Goal: Contribute content: Contribute content

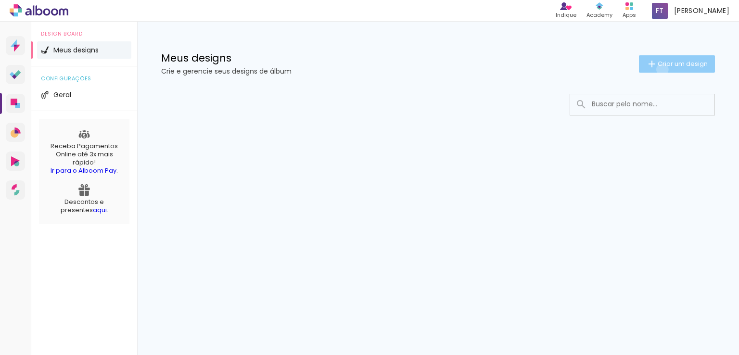
click at [660, 69] on paper-button "Criar um design" at bounding box center [677, 63] width 76 height 17
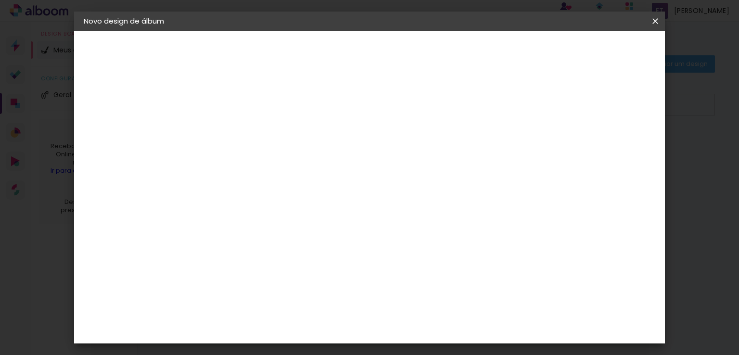
click at [241, 134] on input at bounding box center [241, 129] width 0 height 15
type input "[PERSON_NAME]"
type paper-input "[PERSON_NAME]"
click at [340, 56] on paper-button "Avançar" at bounding box center [315, 51] width 47 height 16
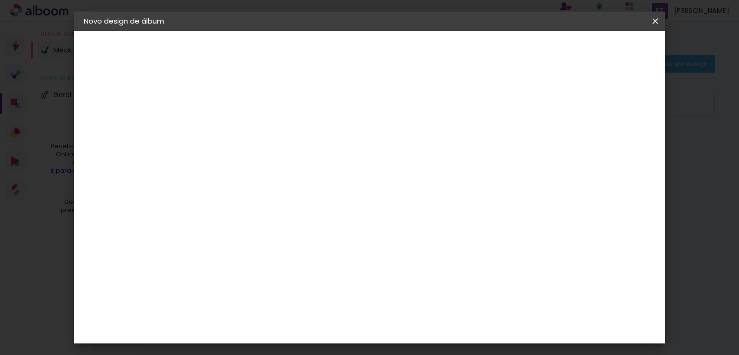
click at [258, 316] on div "Go image" at bounding box center [246, 323] width 24 height 15
click at [0, 0] on slot "Avançar" at bounding box center [0, 0] width 0 height 0
click at [278, 160] on input "text" at bounding box center [260, 167] width 38 height 15
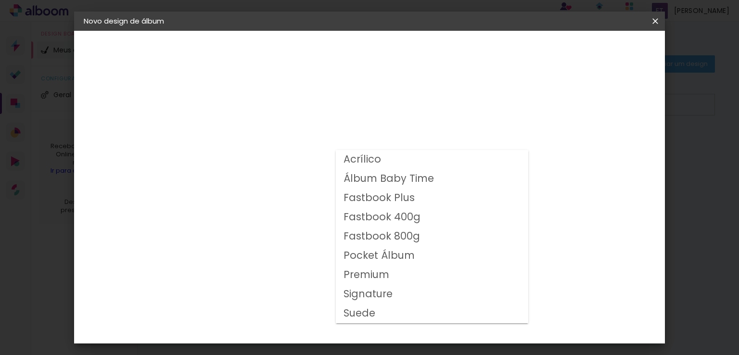
click at [0, 0] on slot "Fastbook 800g" at bounding box center [0, 0] width 0 height 0
type input "Fastbook 800g"
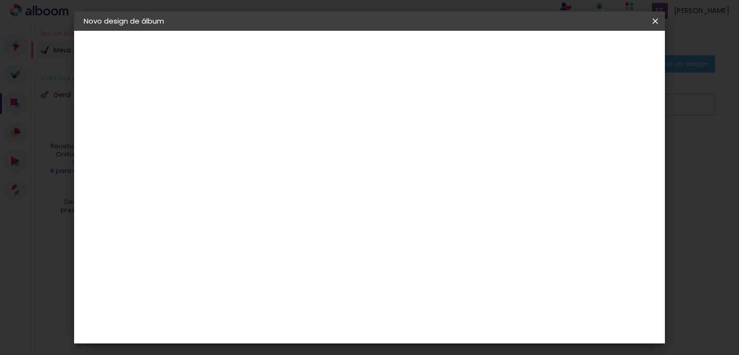
scroll to position [96, 0]
click at [306, 322] on span "20 × 20" at bounding box center [283, 337] width 45 height 31
click at [398, 59] on paper-button "Avançar" at bounding box center [374, 51] width 47 height 16
click at [457, 103] on div at bounding box center [453, 104] width 9 height 9
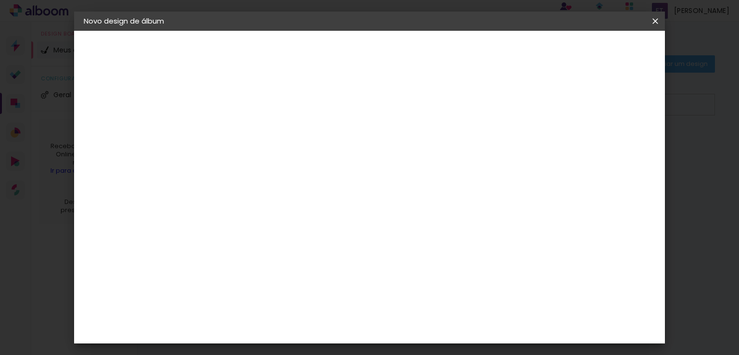
type paper-checkbox "on"
click at [512, 53] on span "Iniciar design" at bounding box center [490, 51] width 44 height 7
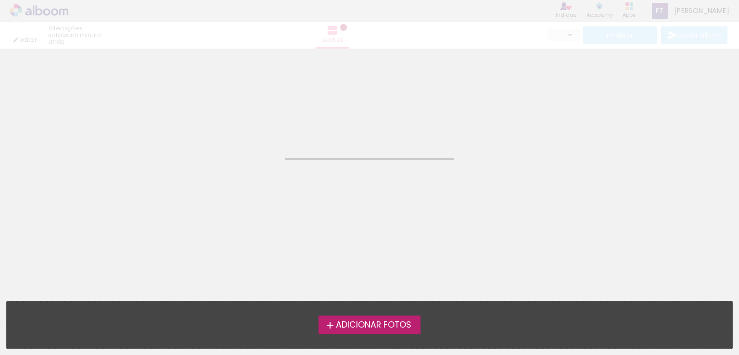
click at [355, 326] on span "Adicionar Fotos" at bounding box center [374, 325] width 76 height 9
click at [0, 0] on input "file" at bounding box center [0, 0] width 0 height 0
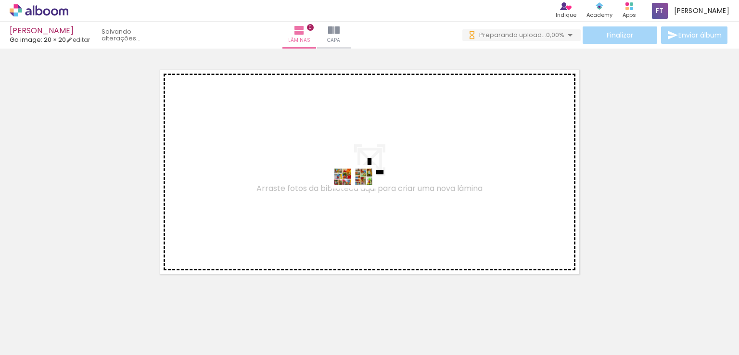
drag, startPoint x: 93, startPoint y: 327, endPoint x: 360, endPoint y: 195, distance: 297.9
click at [360, 195] on quentale-workspace at bounding box center [369, 177] width 739 height 355
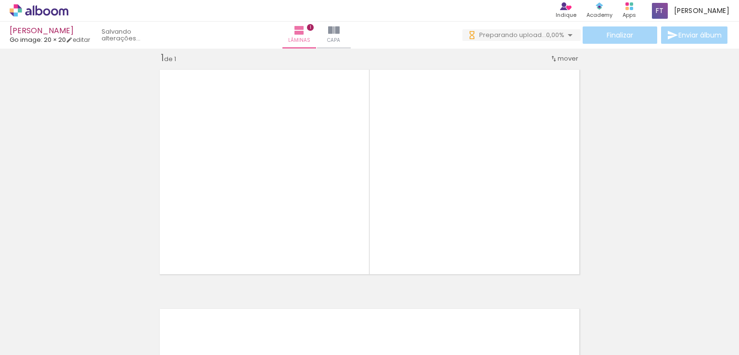
scroll to position [12, 0]
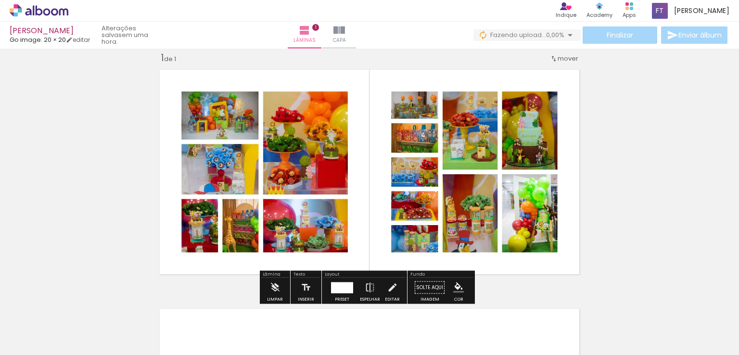
click at [685, 161] on div "Inserir lâmina 1 de 1" at bounding box center [369, 279] width 739 height 479
click at [665, 159] on div "Inserir lâmina 1 de 1" at bounding box center [369, 279] width 739 height 479
click at [710, 188] on div "Inserir lâmina 1 de 1" at bounding box center [369, 279] width 739 height 479
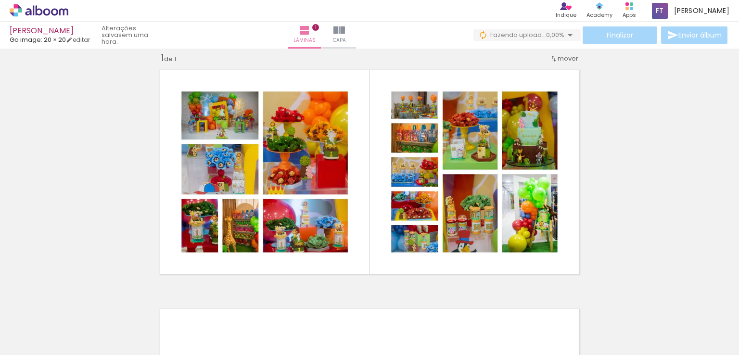
click at [89, 199] on div "Inserir lâmina 1 de 1" at bounding box center [369, 279] width 739 height 479
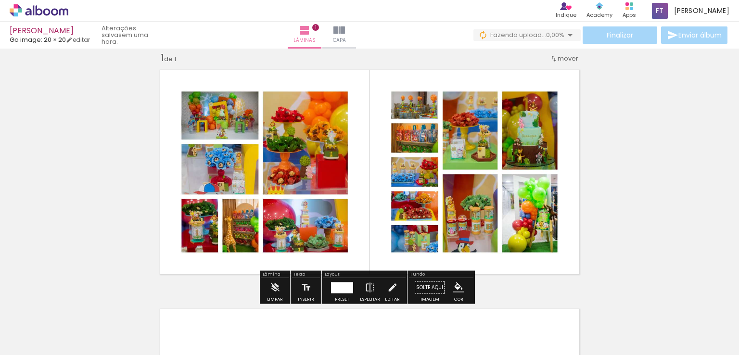
click at [703, 168] on div "Inserir lâmina 1 de 1" at bounding box center [369, 279] width 739 height 479
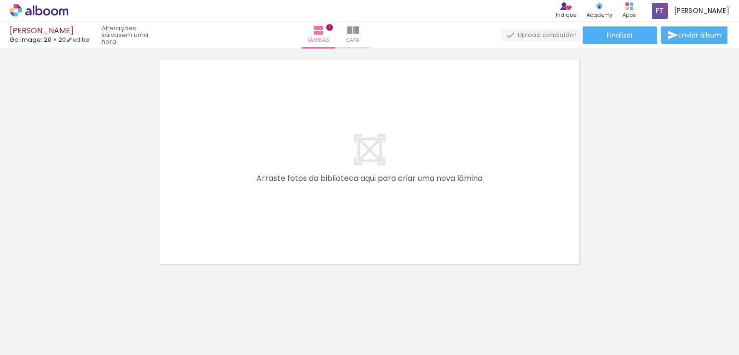
scroll to position [269, 0]
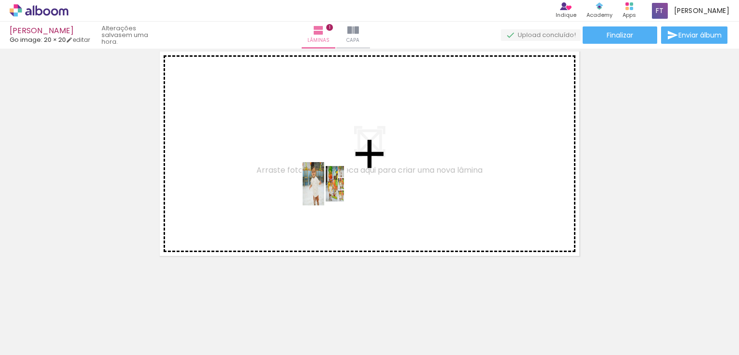
drag, startPoint x: 163, startPoint y: 325, endPoint x: 359, endPoint y: 187, distance: 239.2
click at [348, 169] on quentale-workspace at bounding box center [369, 177] width 739 height 355
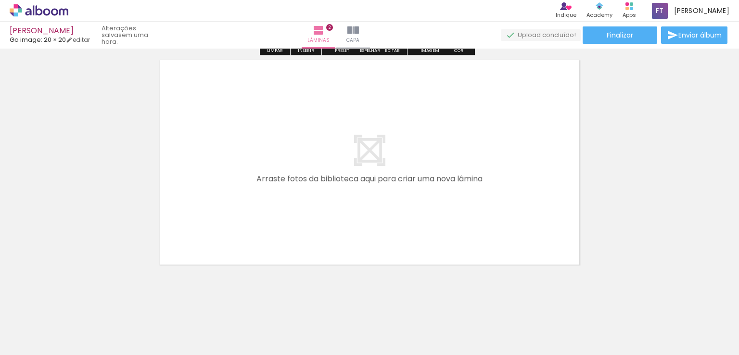
scroll to position [508, 0]
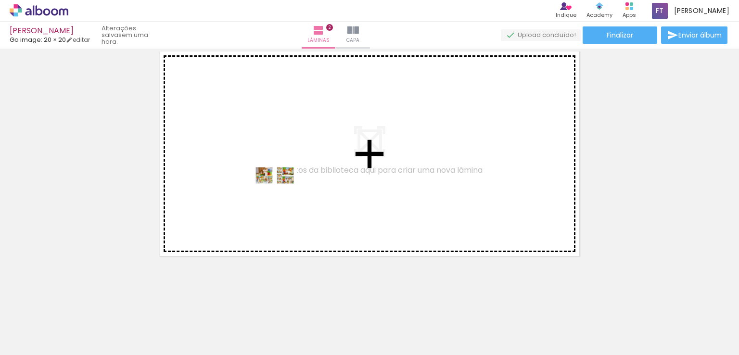
drag, startPoint x: 207, startPoint y: 322, endPoint x: 282, endPoint y: 193, distance: 148.9
click at [282, 193] on quentale-workspace at bounding box center [369, 177] width 739 height 355
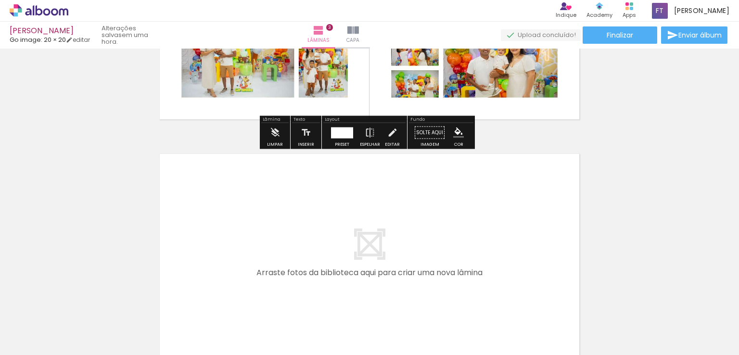
scroll to position [683, 0]
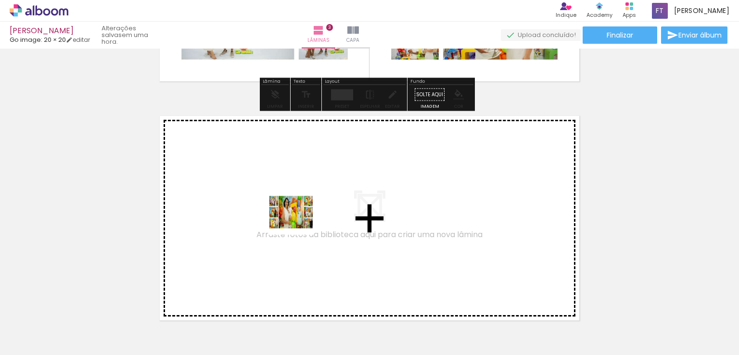
drag, startPoint x: 265, startPoint y: 322, endPoint x: 298, endPoint y: 218, distance: 109.0
click at [298, 218] on quentale-workspace at bounding box center [369, 177] width 739 height 355
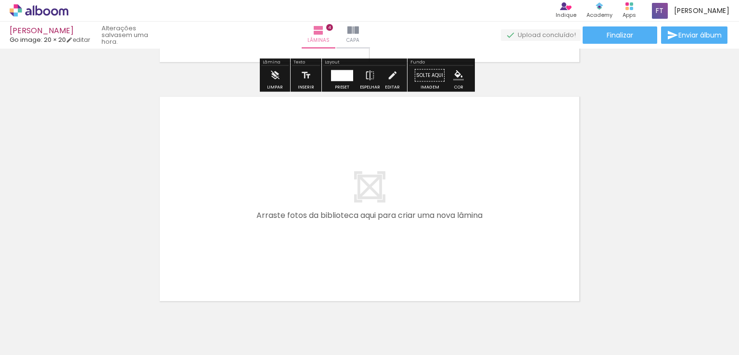
scroll to position [938, 0]
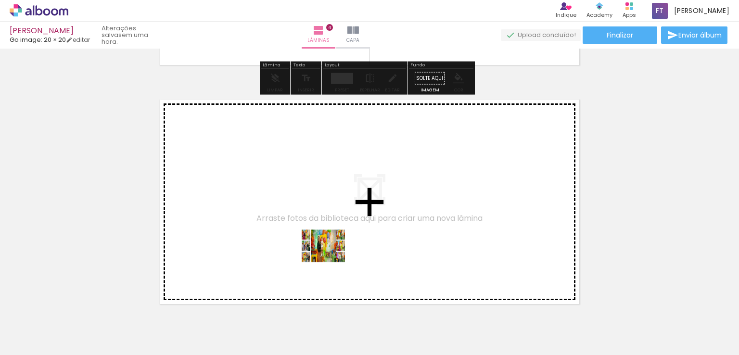
drag, startPoint x: 301, startPoint y: 324, endPoint x: 333, endPoint y: 233, distance: 96.3
click at [333, 233] on quentale-workspace at bounding box center [369, 177] width 739 height 355
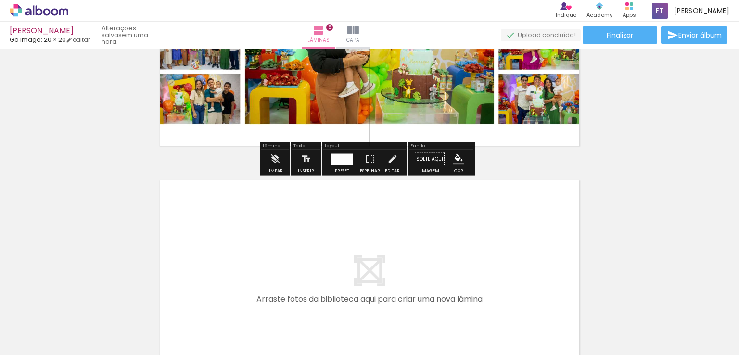
scroll to position [1225, 0]
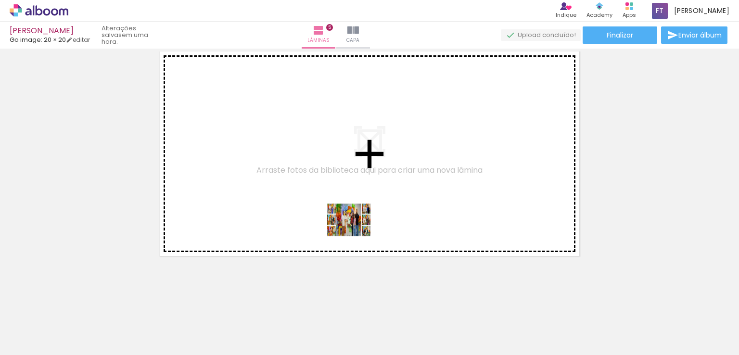
drag, startPoint x: 364, startPoint y: 316, endPoint x: 356, endPoint y: 205, distance: 110.9
click at [356, 205] on quentale-workspace at bounding box center [369, 177] width 739 height 355
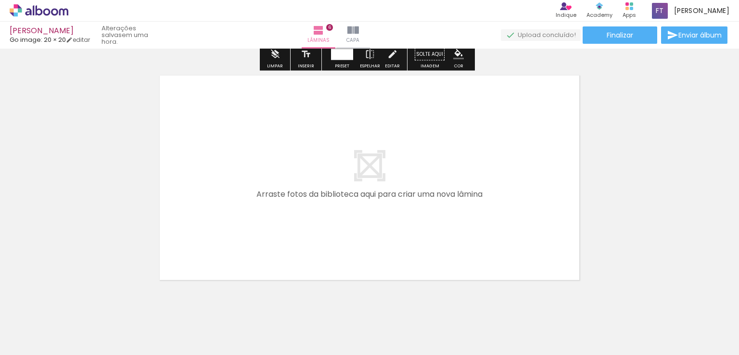
scroll to position [1464, 0]
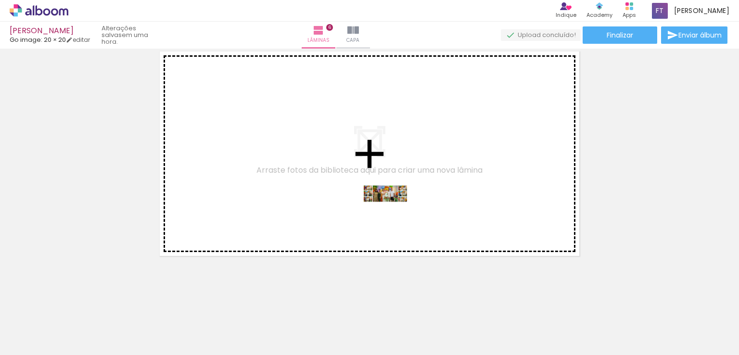
drag, startPoint x: 415, startPoint y: 316, endPoint x: 392, endPoint y: 212, distance: 106.8
click at [392, 212] on quentale-workspace at bounding box center [369, 177] width 739 height 355
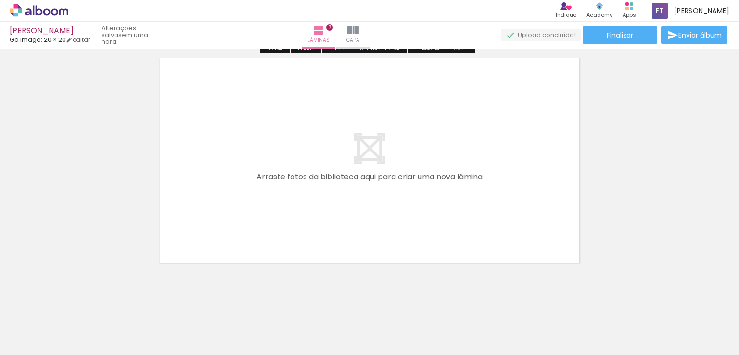
scroll to position [1655, 0]
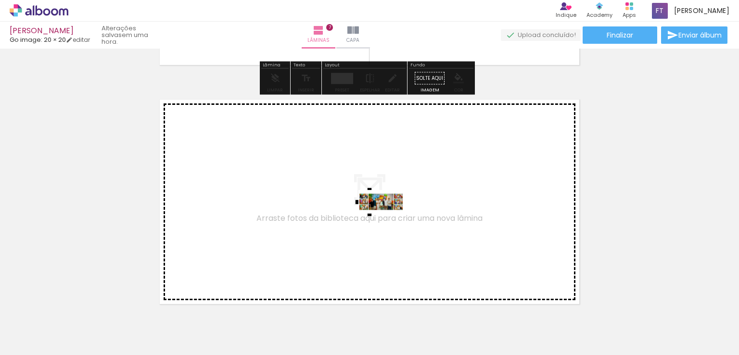
drag, startPoint x: 470, startPoint y: 316, endPoint x: 388, endPoint y: 220, distance: 126.2
click at [388, 220] on quentale-workspace at bounding box center [369, 177] width 739 height 355
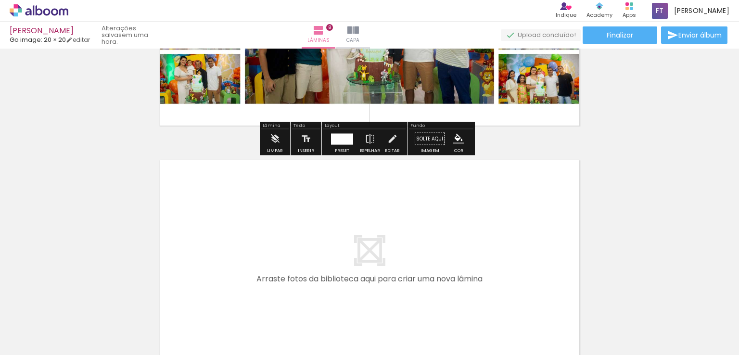
scroll to position [1942, 0]
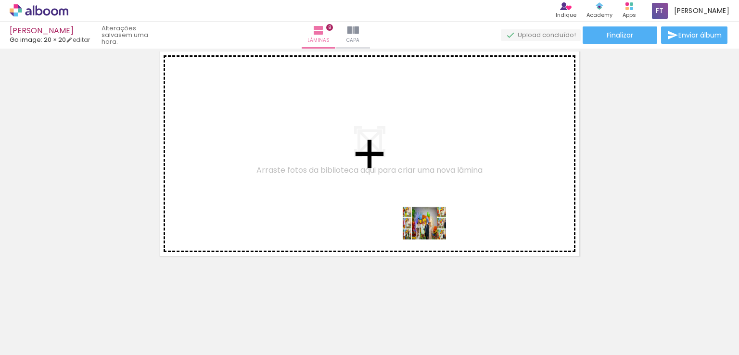
drag, startPoint x: 528, startPoint y: 318, endPoint x: 375, endPoint y: 189, distance: 200.3
click at [370, 189] on quentale-workspace at bounding box center [369, 177] width 739 height 355
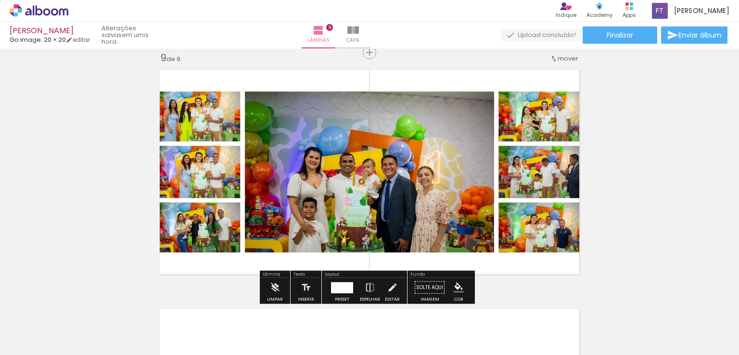
scroll to position [2181, 0]
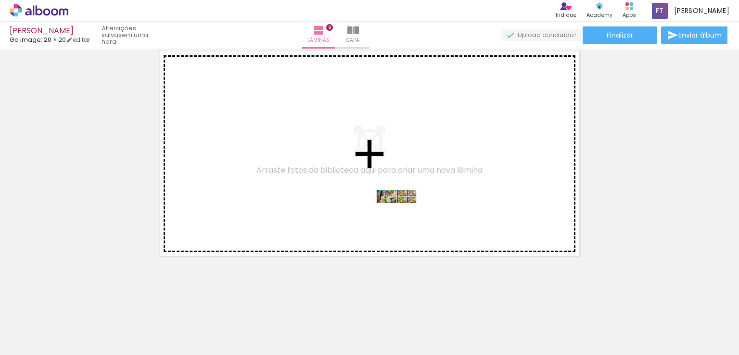
drag, startPoint x: 573, startPoint y: 321, endPoint x: 365, endPoint y: 193, distance: 243.6
click at [365, 193] on quentale-workspace at bounding box center [369, 177] width 739 height 355
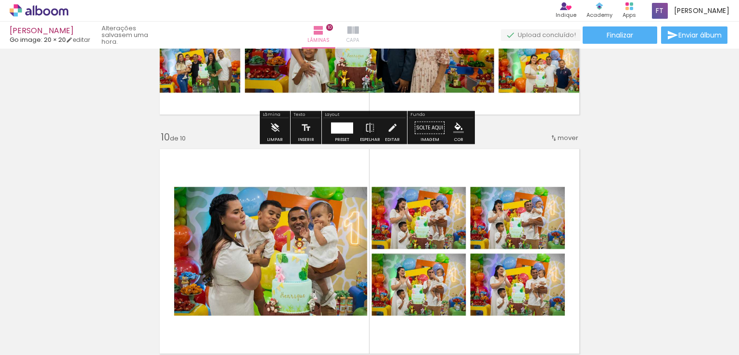
click at [359, 37] on span "Capa" at bounding box center [352, 40] width 13 height 9
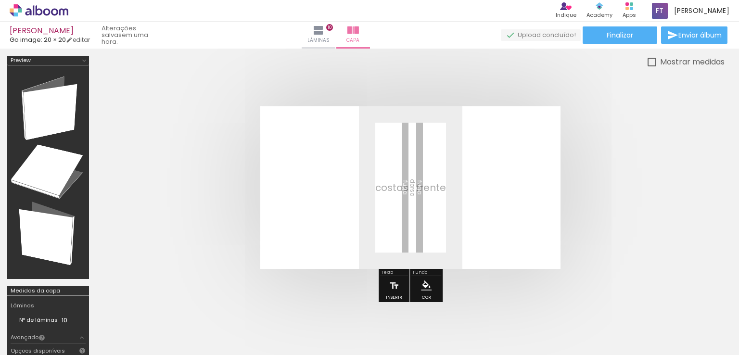
click at [25, 339] on span "Adicionar Fotos" at bounding box center [34, 342] width 29 height 11
click at [0, 0] on input "file" at bounding box center [0, 0] width 0 height 0
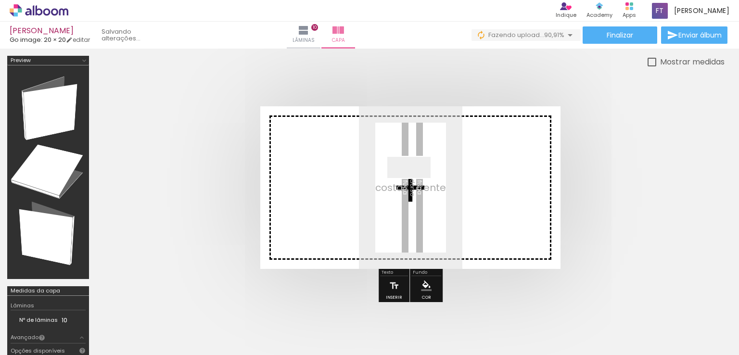
drag, startPoint x: 644, startPoint y: 324, endPoint x: 405, endPoint y: 180, distance: 278.7
click at [405, 180] on quentale-workspace at bounding box center [369, 177] width 739 height 355
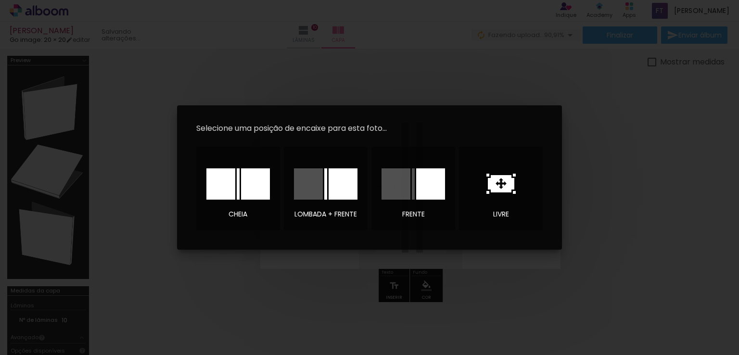
click at [567, 176] on iron-overlay-backdrop at bounding box center [369, 177] width 739 height 355
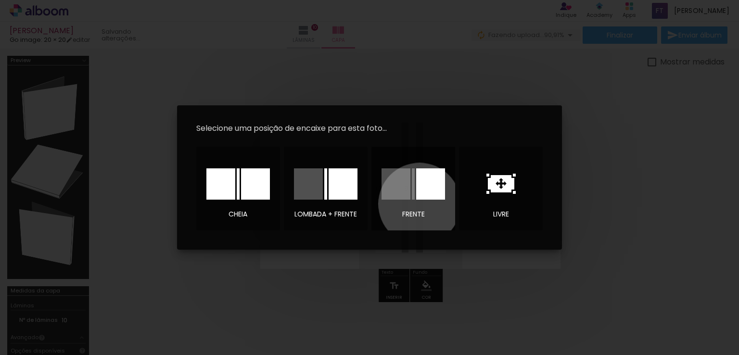
click at [419, 204] on div at bounding box center [412, 184] width 67 height 48
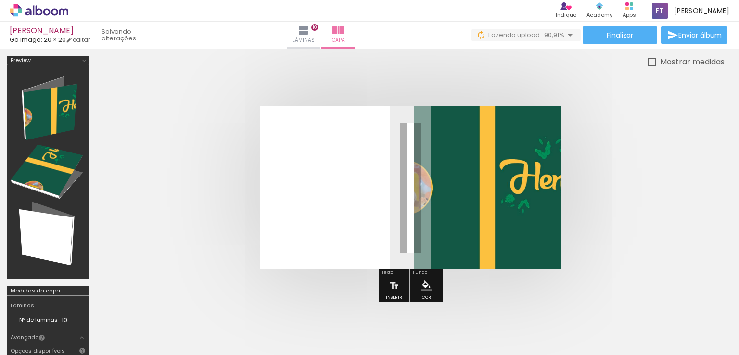
click at [626, 324] on div at bounding box center [635, 323] width 48 height 24
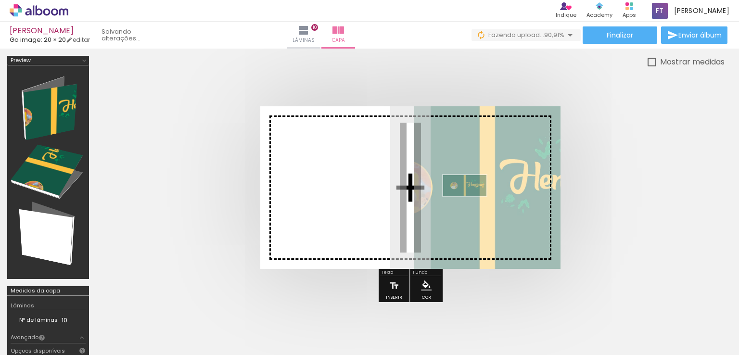
drag, startPoint x: 626, startPoint y: 325, endPoint x: 471, endPoint y: 204, distance: 196.6
click at [471, 204] on quentale-workspace at bounding box center [369, 177] width 739 height 355
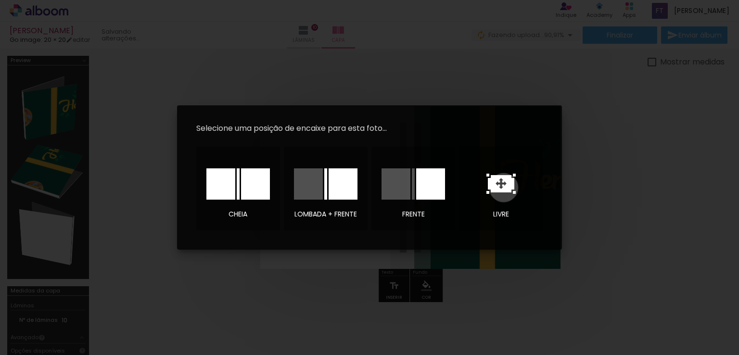
click at [504, 188] on icon at bounding box center [501, 183] width 26 height 17
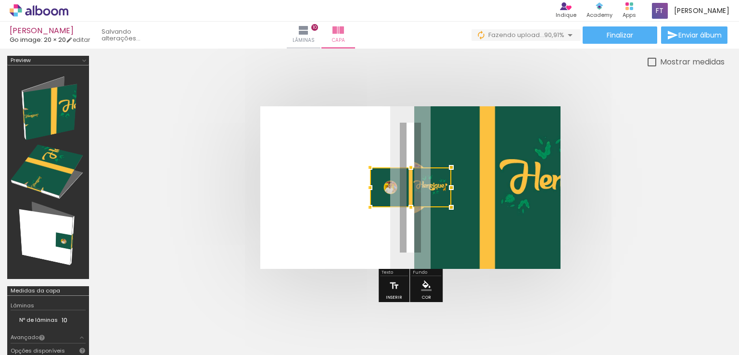
click at [492, 188] on quentale-photo at bounding box center [487, 187] width 146 height 163
click at [377, 205] on quentale-photo at bounding box center [410, 187] width 81 height 40
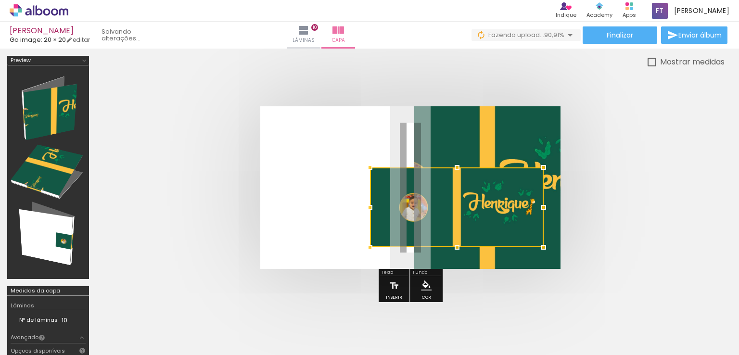
drag, startPoint x: 451, startPoint y: 208, endPoint x: 543, endPoint y: 248, distance: 100.6
click at [543, 248] on div at bounding box center [543, 247] width 19 height 19
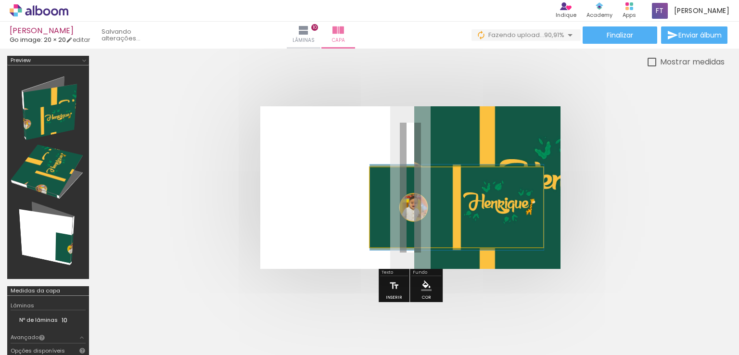
click at [390, 223] on quentale-photo at bounding box center [457, 207] width 174 height 80
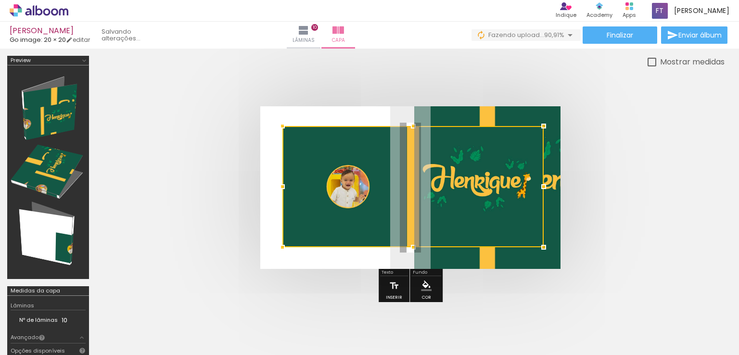
drag, startPoint x: 364, startPoint y: 164, endPoint x: 280, endPoint y: 124, distance: 93.4
click at [280, 124] on div at bounding box center [282, 125] width 19 height 19
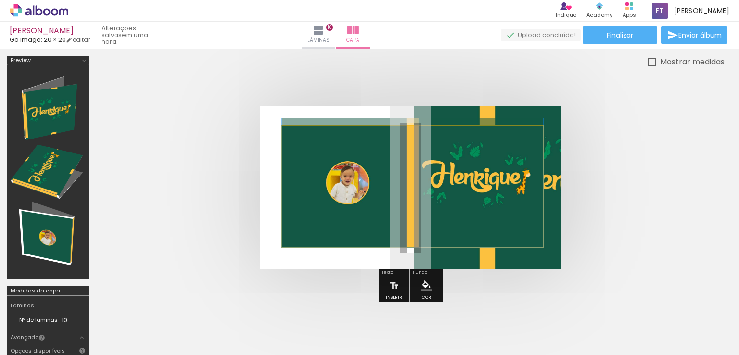
drag, startPoint x: 502, startPoint y: 198, endPoint x: 415, endPoint y: 168, distance: 92.6
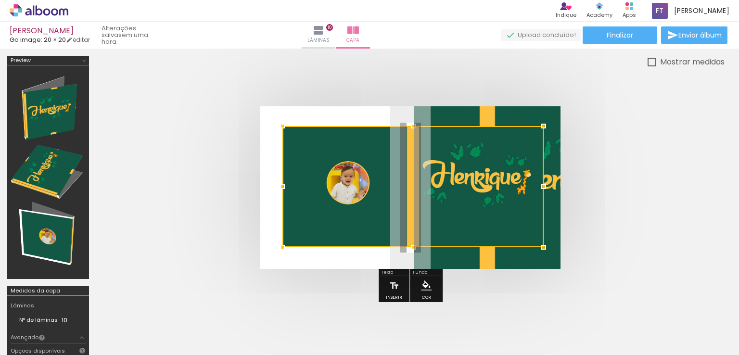
click at [612, 302] on iron-icon at bounding box center [614, 303] width 10 height 10
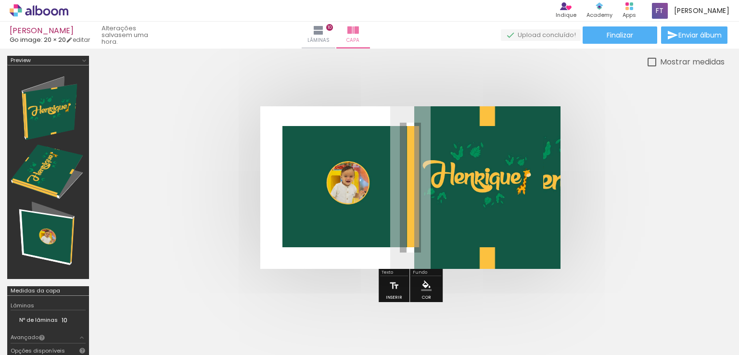
click at [643, 327] on div at bounding box center [635, 323] width 48 height 24
click at [616, 306] on iron-icon at bounding box center [614, 303] width 10 height 10
click at [489, 170] on quentale-photo at bounding box center [412, 186] width 261 height 121
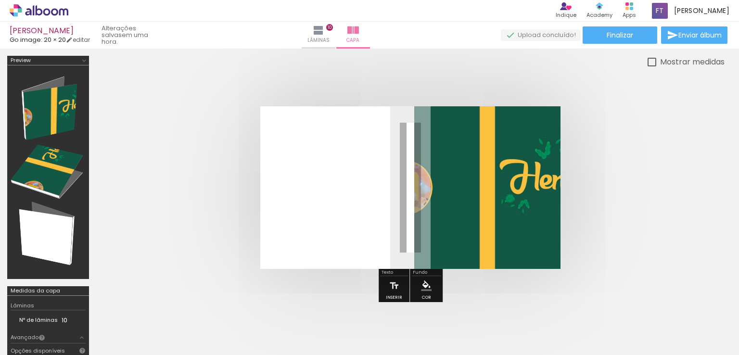
click at [471, 162] on div at bounding box center [412, 186] width 261 height 121
click at [478, 168] on div at bounding box center [412, 186] width 261 height 121
click at [509, 198] on div at bounding box center [412, 186] width 261 height 121
click at [623, 328] on div at bounding box center [635, 323] width 48 height 24
click at [468, 206] on div at bounding box center [412, 186] width 261 height 121
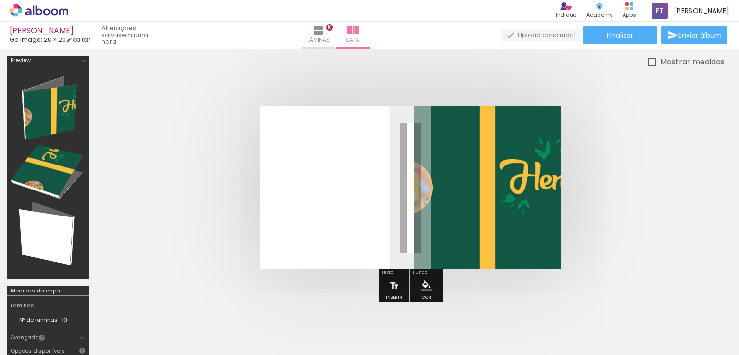
click at [448, 161] on div at bounding box center [412, 186] width 261 height 121
drag, startPoint x: 448, startPoint y: 161, endPoint x: 375, endPoint y: 158, distance: 73.1
click at [375, 158] on div at bounding box center [412, 186] width 261 height 121
click at [442, 163] on div at bounding box center [412, 186] width 261 height 121
drag, startPoint x: 452, startPoint y: 129, endPoint x: 599, endPoint y: 178, distance: 154.8
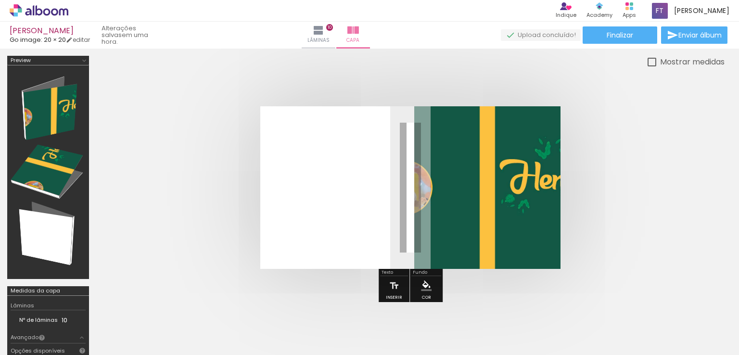
click at [453, 129] on div at bounding box center [412, 186] width 261 height 121
click at [599, 180] on quentale-cover at bounding box center [410, 187] width 551 height 163
click at [524, 190] on div at bounding box center [412, 186] width 261 height 121
click at [525, 195] on div at bounding box center [412, 186] width 261 height 121
click at [635, 328] on div at bounding box center [635, 323] width 48 height 24
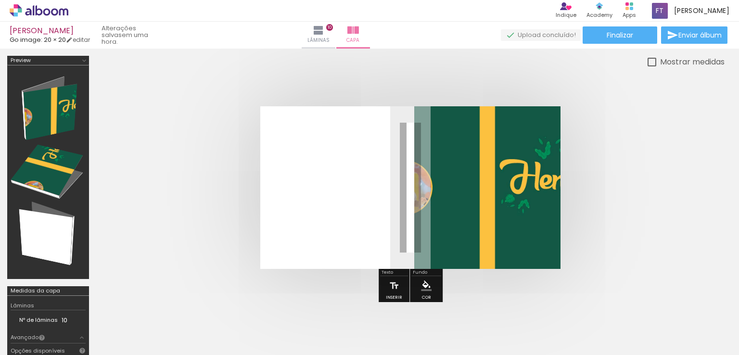
click at [616, 305] on iron-icon at bounding box center [614, 303] width 10 height 10
click at [496, 156] on div at bounding box center [412, 186] width 261 height 121
click at [483, 210] on div at bounding box center [412, 186] width 261 height 121
drag, startPoint x: 527, startPoint y: 193, endPoint x: 476, endPoint y: 137, distance: 76.6
click at [476, 137] on div at bounding box center [412, 186] width 261 height 121
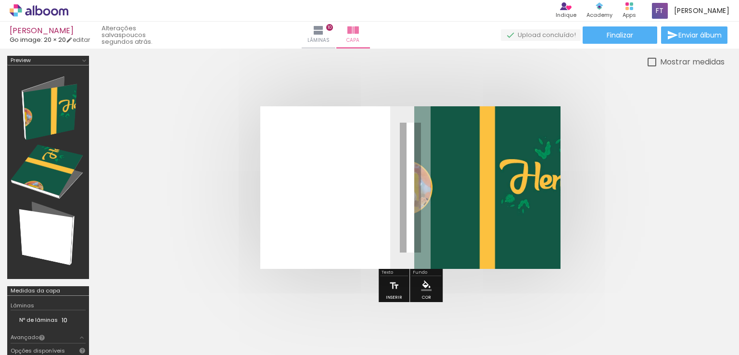
click at [504, 166] on div at bounding box center [412, 186] width 261 height 121
click at [528, 200] on div at bounding box center [412, 186] width 261 height 121
click at [516, 205] on div at bounding box center [412, 186] width 261 height 121
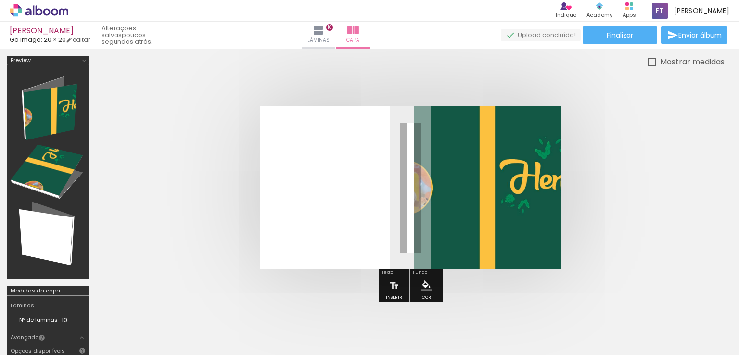
click at [617, 307] on iron-icon at bounding box center [614, 303] width 10 height 10
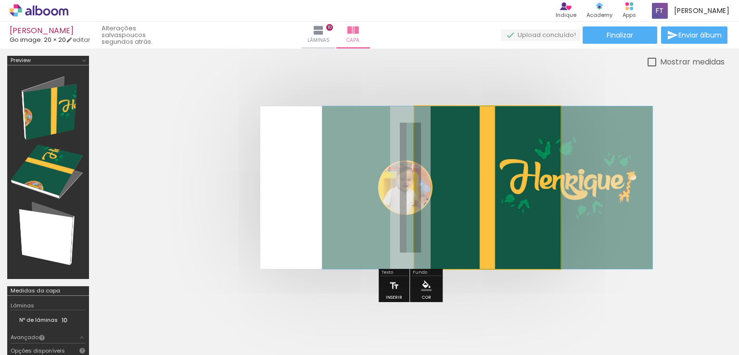
click at [543, 163] on quentale-photo at bounding box center [487, 187] width 146 height 163
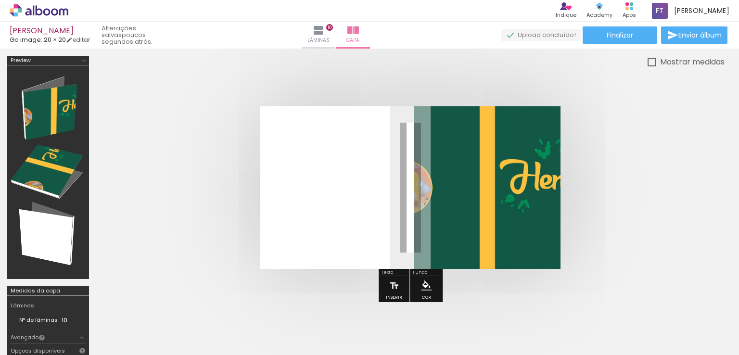
click at [556, 152] on quentale-photo at bounding box center [487, 187] width 146 height 163
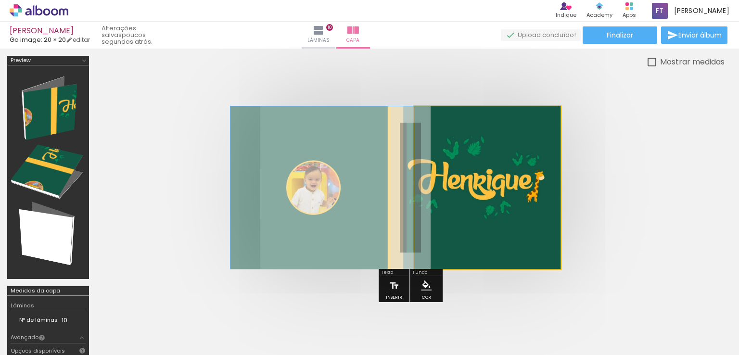
drag, startPoint x: 556, startPoint y: 152, endPoint x: 444, endPoint y: 172, distance: 113.2
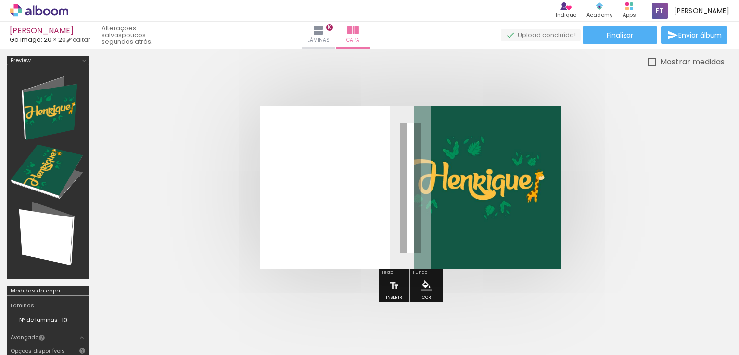
click at [444, 172] on div at bounding box center [412, 186] width 261 height 121
drag, startPoint x: 444, startPoint y: 172, endPoint x: 460, endPoint y: 174, distance: 15.5
click at [460, 174] on div at bounding box center [412, 186] width 261 height 121
drag, startPoint x: 460, startPoint y: 174, endPoint x: 450, endPoint y: 191, distance: 20.2
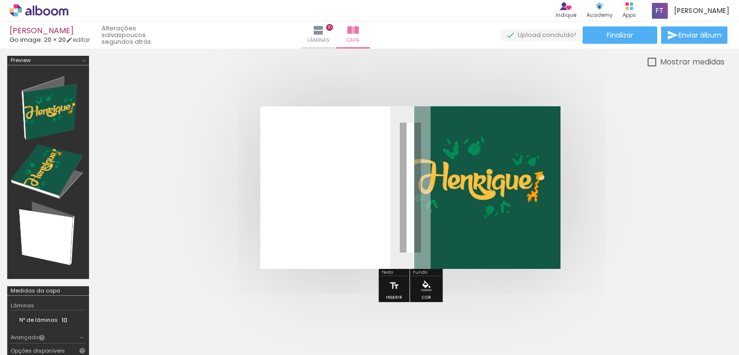
click at [450, 191] on div at bounding box center [412, 186] width 261 height 121
click at [472, 145] on div at bounding box center [412, 186] width 261 height 121
click at [647, 60] on div at bounding box center [651, 62] width 9 height 9
type paper-checkbox "on"
click at [647, 60] on div at bounding box center [651, 62] width 9 height 9
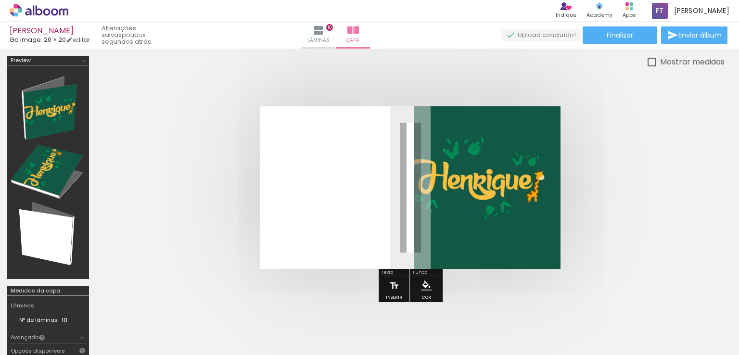
click at [484, 168] on div at bounding box center [412, 186] width 261 height 121
drag, startPoint x: 483, startPoint y: 186, endPoint x: 558, endPoint y: 181, distance: 75.2
click at [558, 181] on album-spread at bounding box center [410, 187] width 300 height 163
click at [487, 190] on div at bounding box center [412, 186] width 261 height 121
drag, startPoint x: 485, startPoint y: 185, endPoint x: 529, endPoint y: 160, distance: 50.8
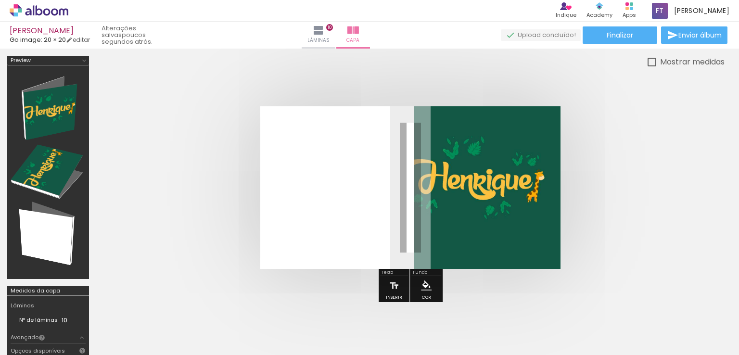
click at [529, 160] on div at bounding box center [412, 186] width 261 height 121
click at [479, 211] on div at bounding box center [412, 186] width 261 height 121
click at [479, 179] on div at bounding box center [412, 186] width 261 height 121
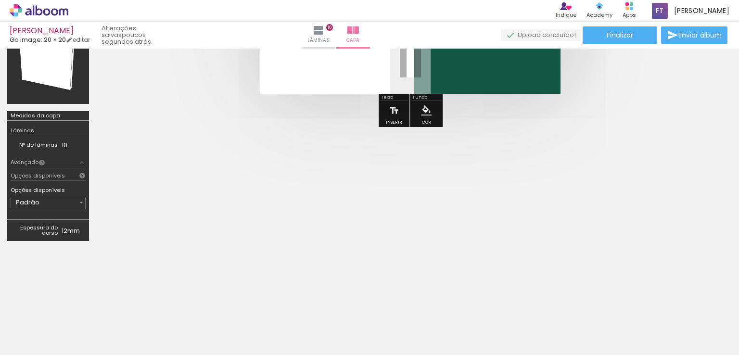
scroll to position [159, 0]
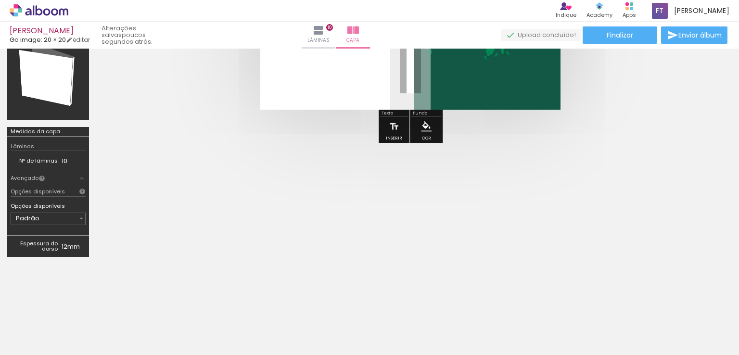
click at [473, 77] on div at bounding box center [412, 27] width 261 height 121
click at [634, 322] on div at bounding box center [635, 323] width 48 height 24
click at [620, 307] on paper-icon-button at bounding box center [614, 303] width 12 height 12
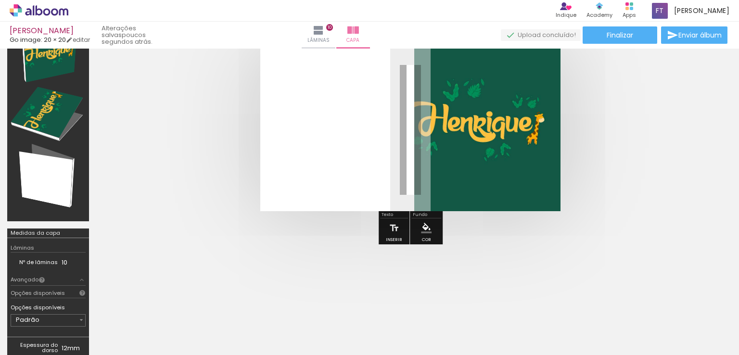
scroll to position [0, 0]
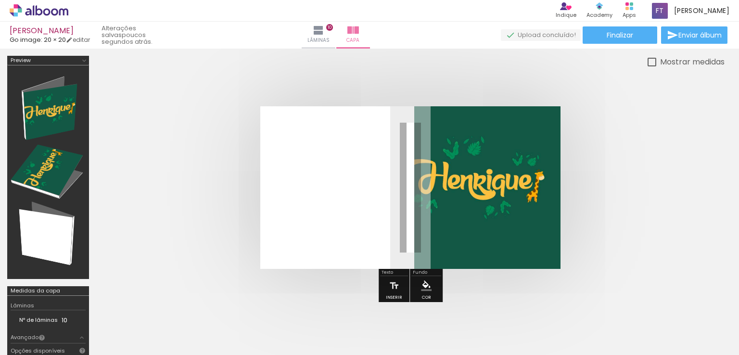
click at [560, 173] on quentale-cover at bounding box center [410, 187] width 551 height 163
drag, startPoint x: 560, startPoint y: 173, endPoint x: 583, endPoint y: 184, distance: 25.4
click at [583, 184] on quentale-cover at bounding box center [410, 187] width 551 height 163
drag, startPoint x: 460, startPoint y: 207, endPoint x: 567, endPoint y: 206, distance: 106.8
click at [567, 206] on quentale-cover at bounding box center [410, 187] width 551 height 163
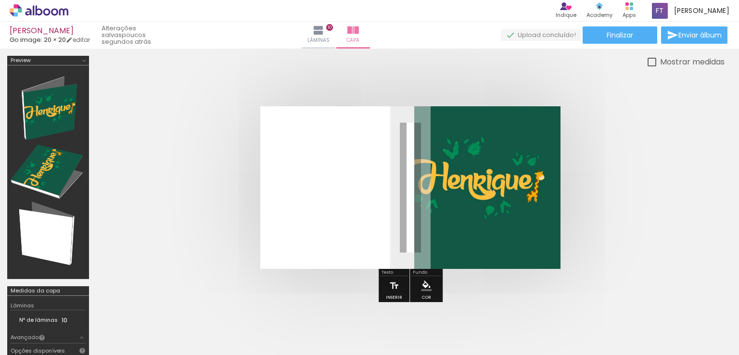
drag, startPoint x: 496, startPoint y: 224, endPoint x: 556, endPoint y: 234, distance: 60.5
click at [556, 234] on album-spread at bounding box center [410, 187] width 300 height 163
click at [28, 345] on span "Adicionar Fotos" at bounding box center [34, 342] width 29 height 11
click at [0, 0] on input "file" at bounding box center [0, 0] width 0 height 0
click at [644, 332] on div at bounding box center [635, 323] width 48 height 24
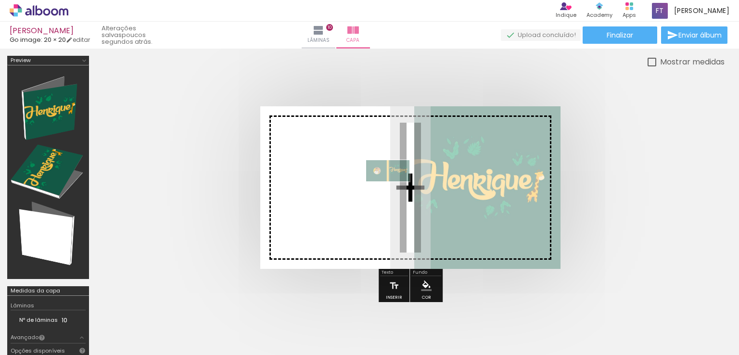
drag, startPoint x: 632, startPoint y: 322, endPoint x: 396, endPoint y: 191, distance: 270.4
click at [396, 191] on quentale-workspace at bounding box center [369, 177] width 739 height 355
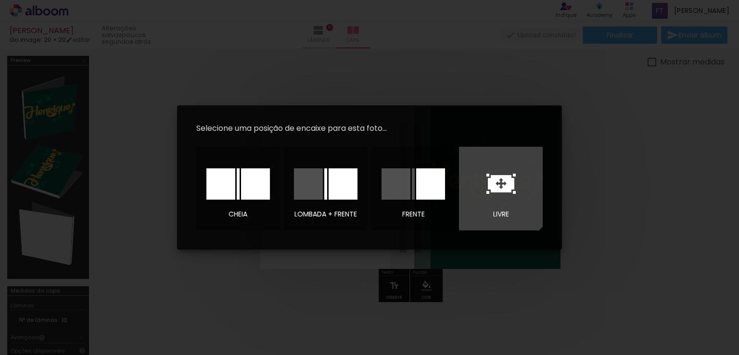
click at [492, 186] on icon at bounding box center [501, 183] width 26 height 17
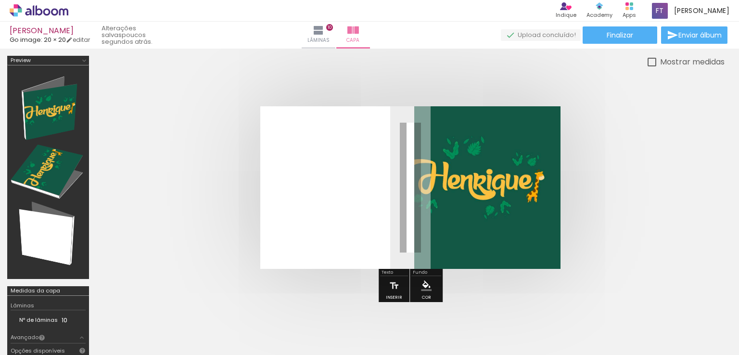
click at [636, 332] on div at bounding box center [635, 323] width 48 height 24
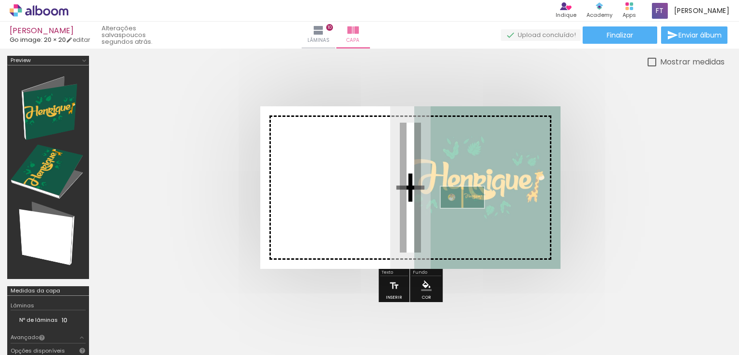
drag, startPoint x: 636, startPoint y: 332, endPoint x: 468, endPoint y: 214, distance: 205.3
click at [468, 214] on quentale-workspace at bounding box center [369, 177] width 739 height 355
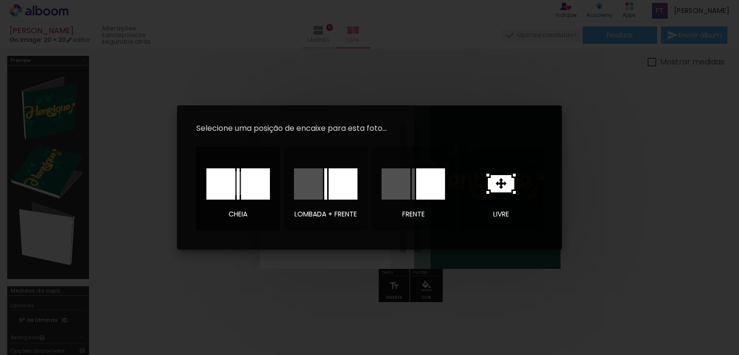
click at [237, 183] on div at bounding box center [238, 183] width 3 height 31
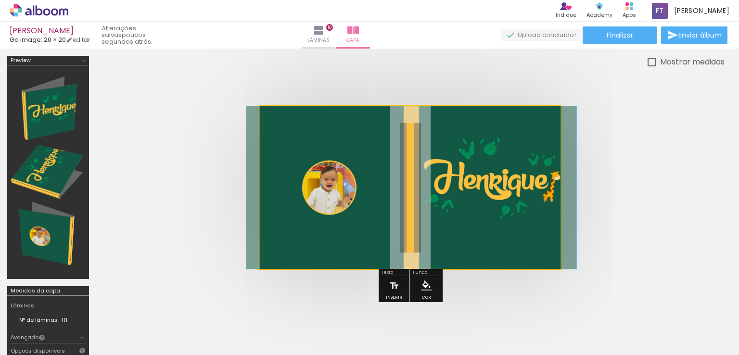
drag, startPoint x: 555, startPoint y: 263, endPoint x: 556, endPoint y: 241, distance: 21.7
click at [304, 215] on quentale-photo at bounding box center [410, 187] width 300 height 163
drag, startPoint x: 301, startPoint y: 130, endPoint x: 266, endPoint y: 134, distance: 35.4
type paper-slider "100"
click at [266, 134] on quentale-photo at bounding box center [410, 187] width 300 height 163
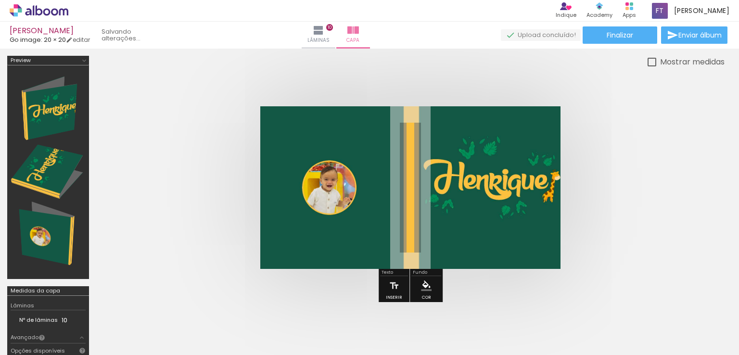
drag, startPoint x: 402, startPoint y: 130, endPoint x: 450, endPoint y: 131, distance: 47.6
type paper-slider "100"
click at [450, 131] on quentale-photo at bounding box center [410, 187] width 300 height 163
click at [637, 331] on div at bounding box center [635, 323] width 48 height 24
drag, startPoint x: 433, startPoint y: 187, endPoint x: 419, endPoint y: 175, distance: 18.8
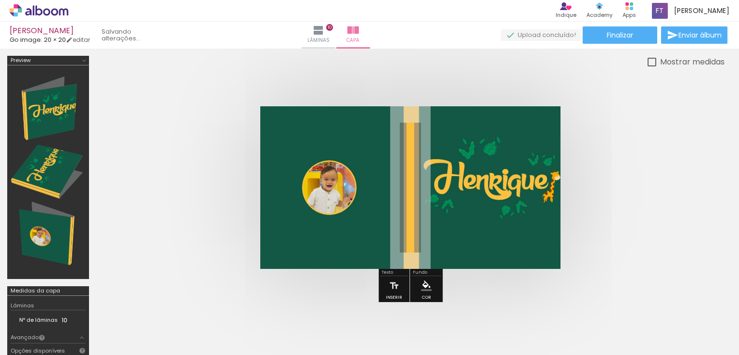
click at [419, 175] on div at bounding box center [410, 187] width 81 height 40
click at [520, 173] on quentale-photo at bounding box center [410, 187] width 300 height 163
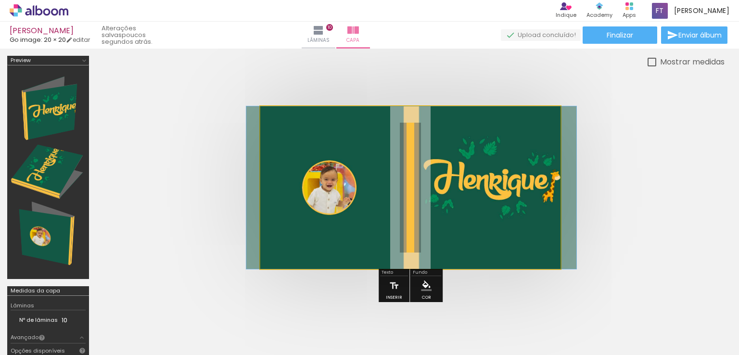
click at [496, 180] on quentale-photo at bounding box center [410, 187] width 300 height 163
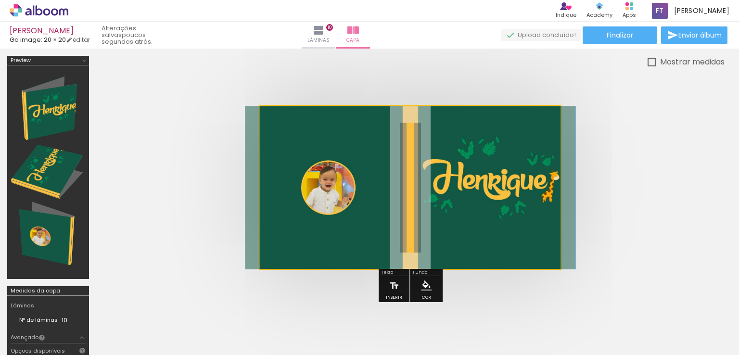
drag, startPoint x: 496, startPoint y: 180, endPoint x: 495, endPoint y: 190, distance: 9.7
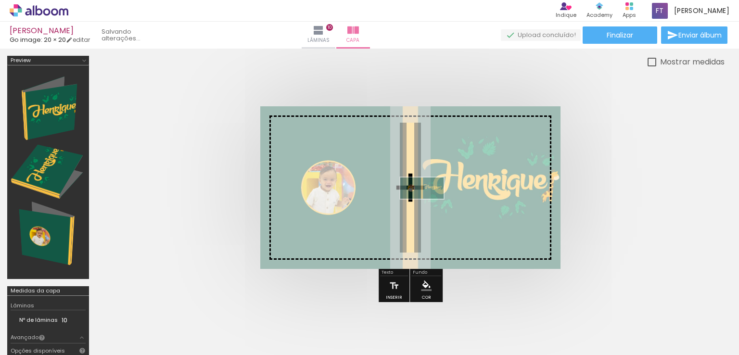
drag, startPoint x: 628, startPoint y: 327, endPoint x: 428, endPoint y: 206, distance: 233.5
click at [428, 206] on quentale-workspace at bounding box center [369, 177] width 739 height 355
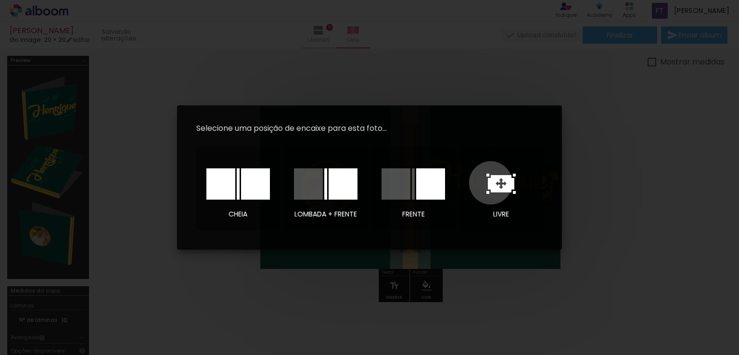
click at [491, 183] on icon at bounding box center [501, 183] width 26 height 17
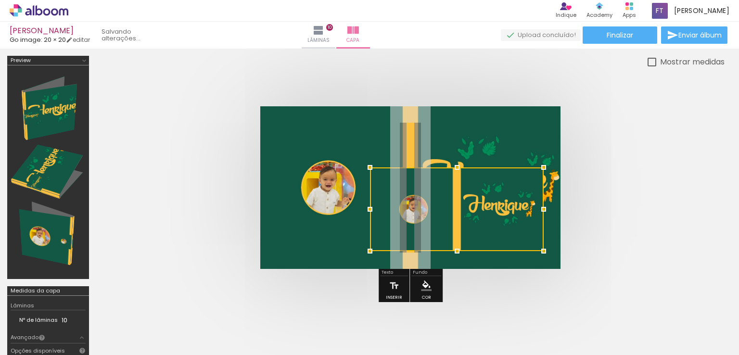
drag, startPoint x: 448, startPoint y: 207, endPoint x: 541, endPoint y: 251, distance: 102.0
click at [541, 251] on div at bounding box center [543, 250] width 19 height 19
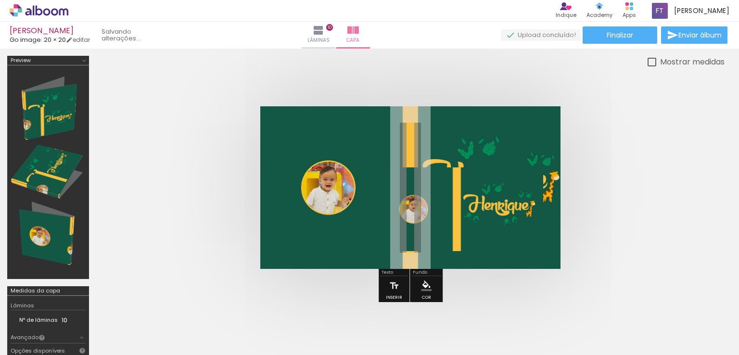
click at [441, 236] on quentale-photo at bounding box center [457, 209] width 174 height 84
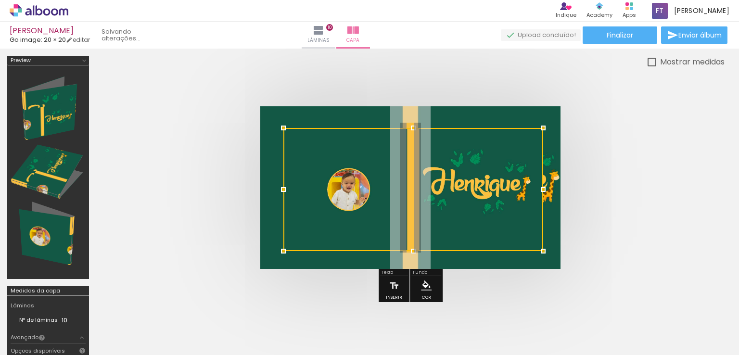
drag, startPoint x: 365, startPoint y: 164, endPoint x: 279, endPoint y: 125, distance: 94.7
click at [279, 125] on div at bounding box center [283, 127] width 19 height 19
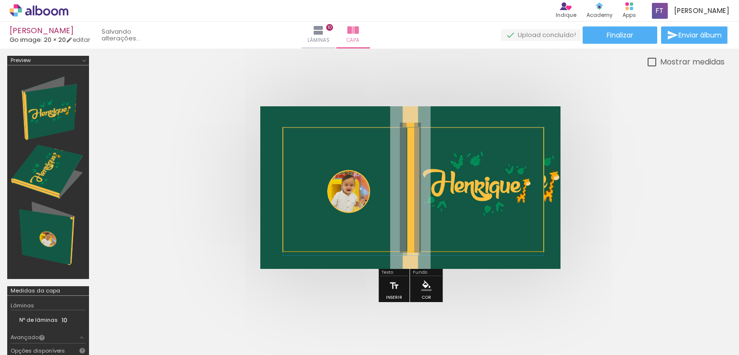
drag, startPoint x: 450, startPoint y: 170, endPoint x: 419, endPoint y: 172, distance: 30.8
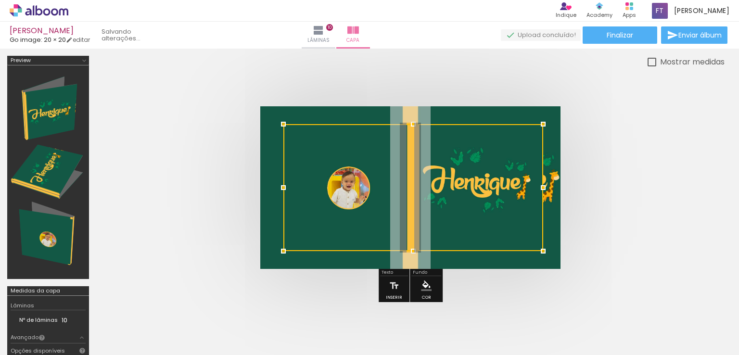
click at [411, 124] on div at bounding box center [412, 123] width 19 height 19
click at [411, 250] on div at bounding box center [412, 253] width 19 height 19
click at [0, 180] on div at bounding box center [369, 240] width 739 height 382
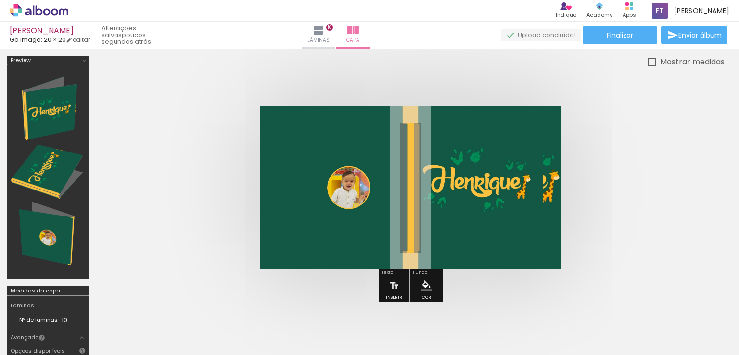
click at [19, 164] on div at bounding box center [48, 172] width 75 height 207
click at [82, 60] on iron-icon at bounding box center [84, 61] width 8 height 8
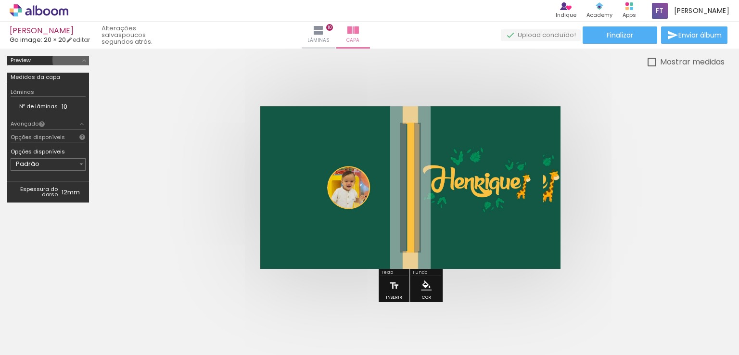
click at [82, 60] on iron-icon at bounding box center [84, 61] width 8 height 8
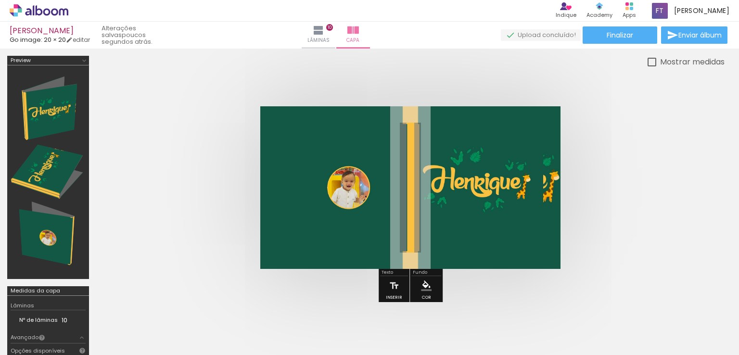
drag, startPoint x: 50, startPoint y: 177, endPoint x: 65, endPoint y: 140, distance: 40.4
click at [65, 140] on div at bounding box center [48, 172] width 75 height 207
click at [439, 181] on quentale-photo at bounding box center [413, 187] width 260 height 127
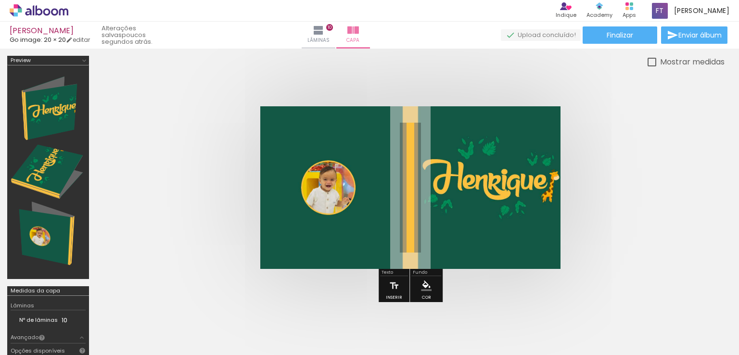
click at [439, 181] on div at bounding box center [413, 187] width 260 height 127
